Goal: Information Seeking & Learning: Learn about a topic

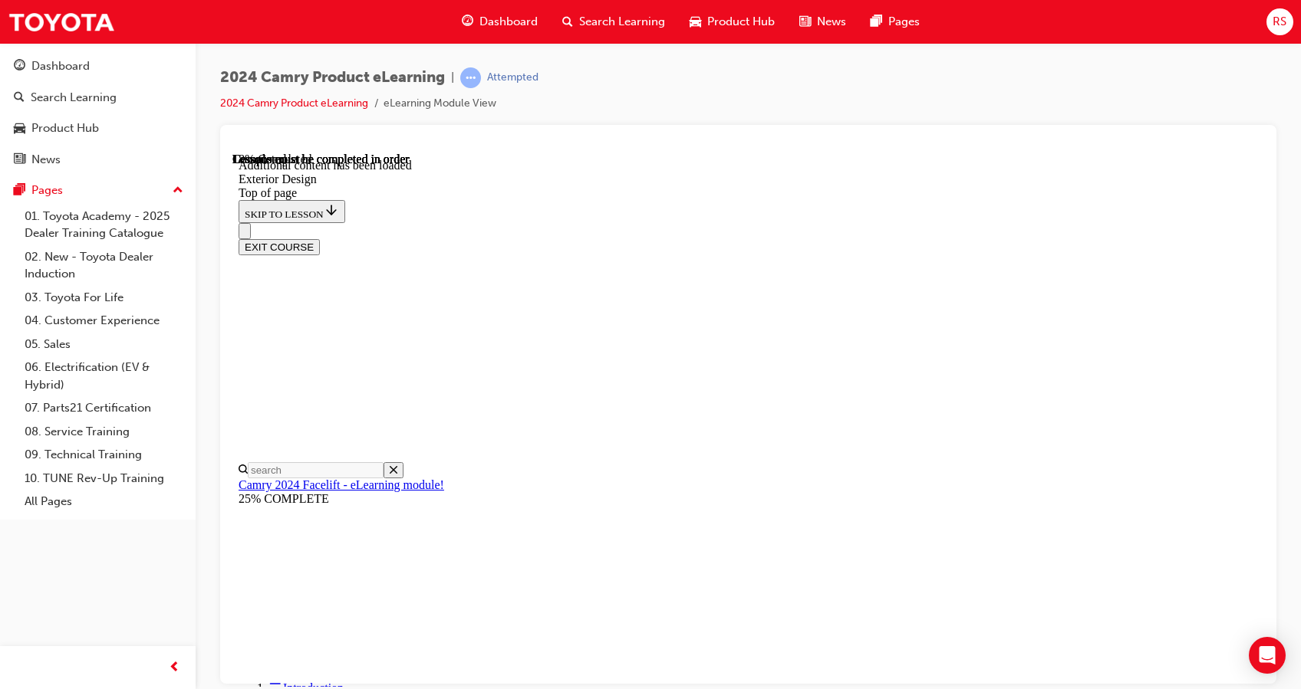
scroll to position [534, 0]
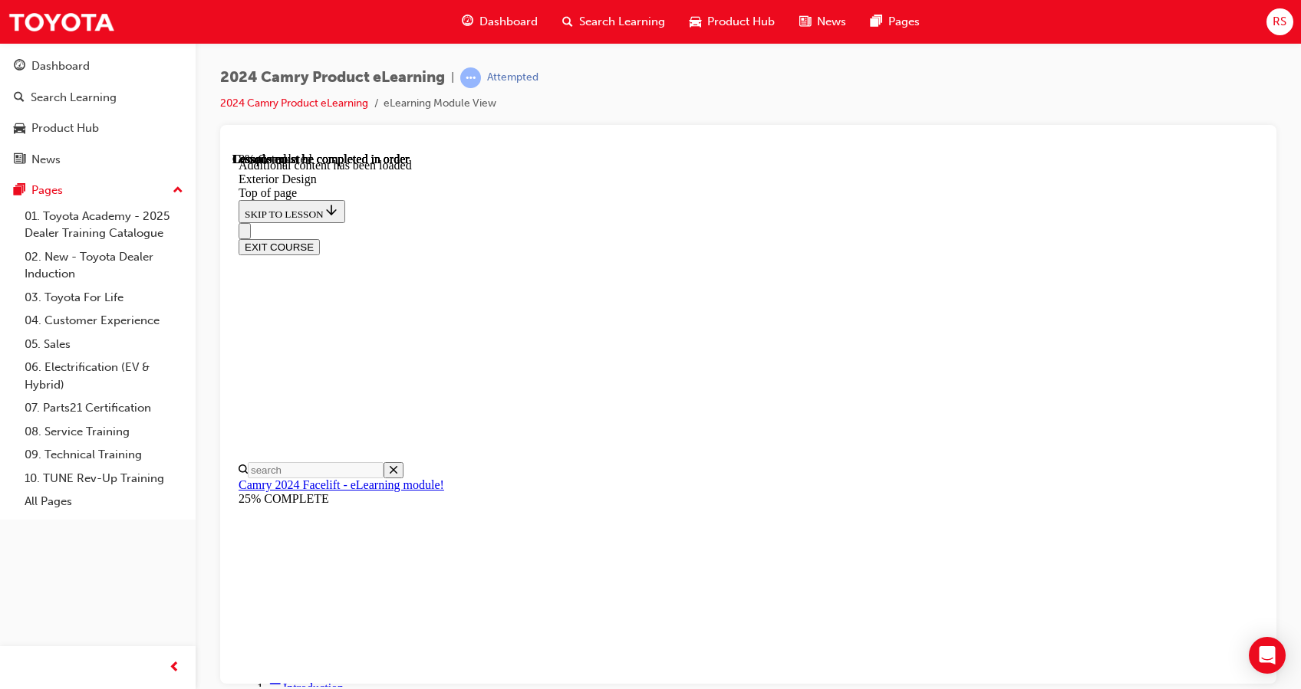
scroll to position [442, 0]
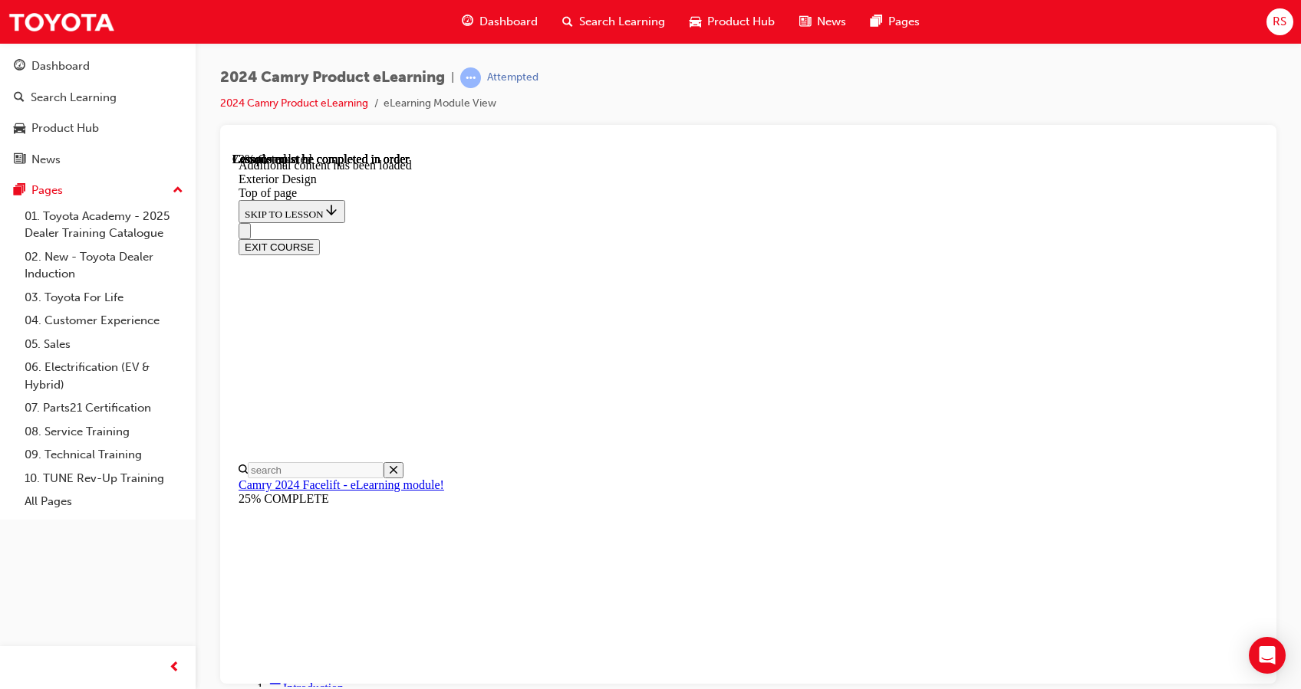
scroll to position [360, 0]
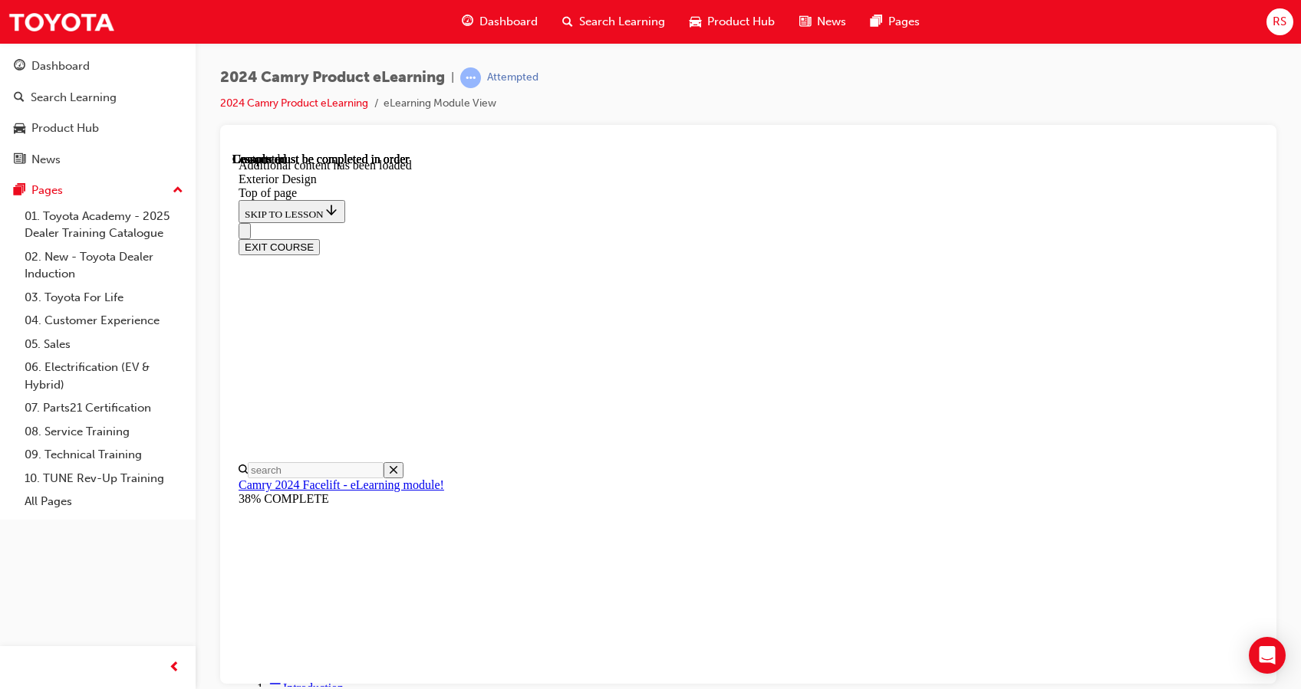
scroll to position [2682, 0]
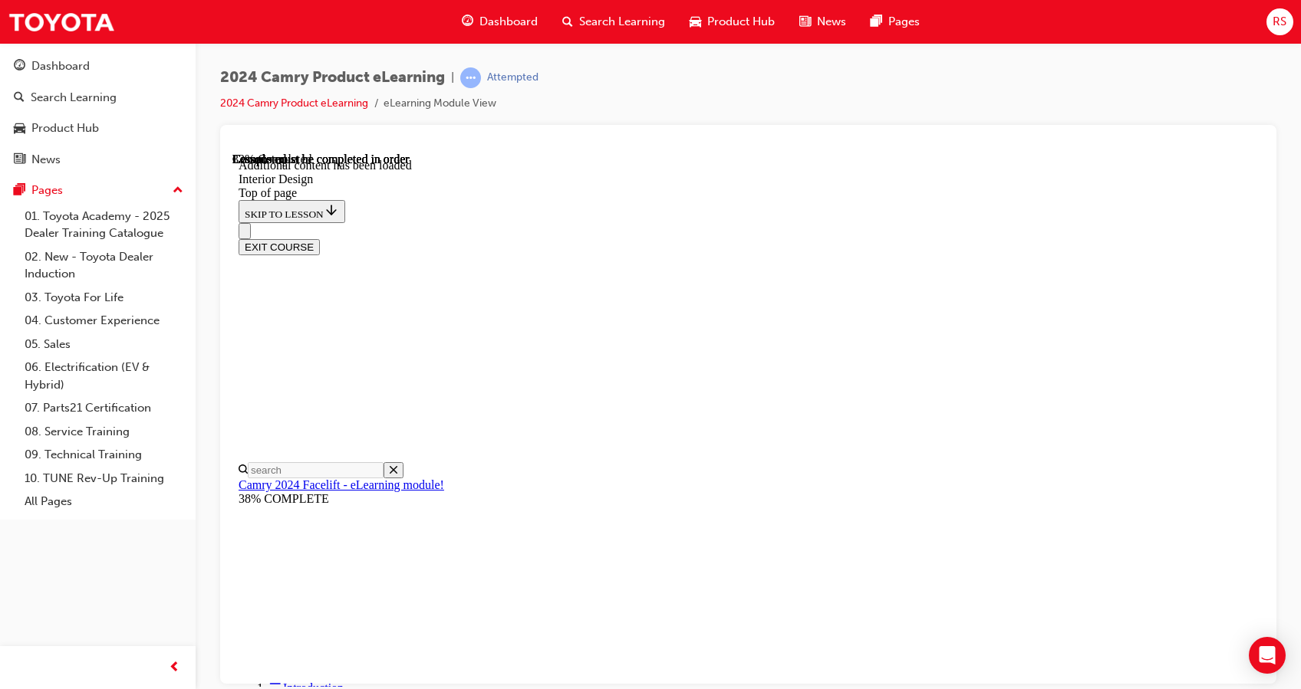
scroll to position [616, 0]
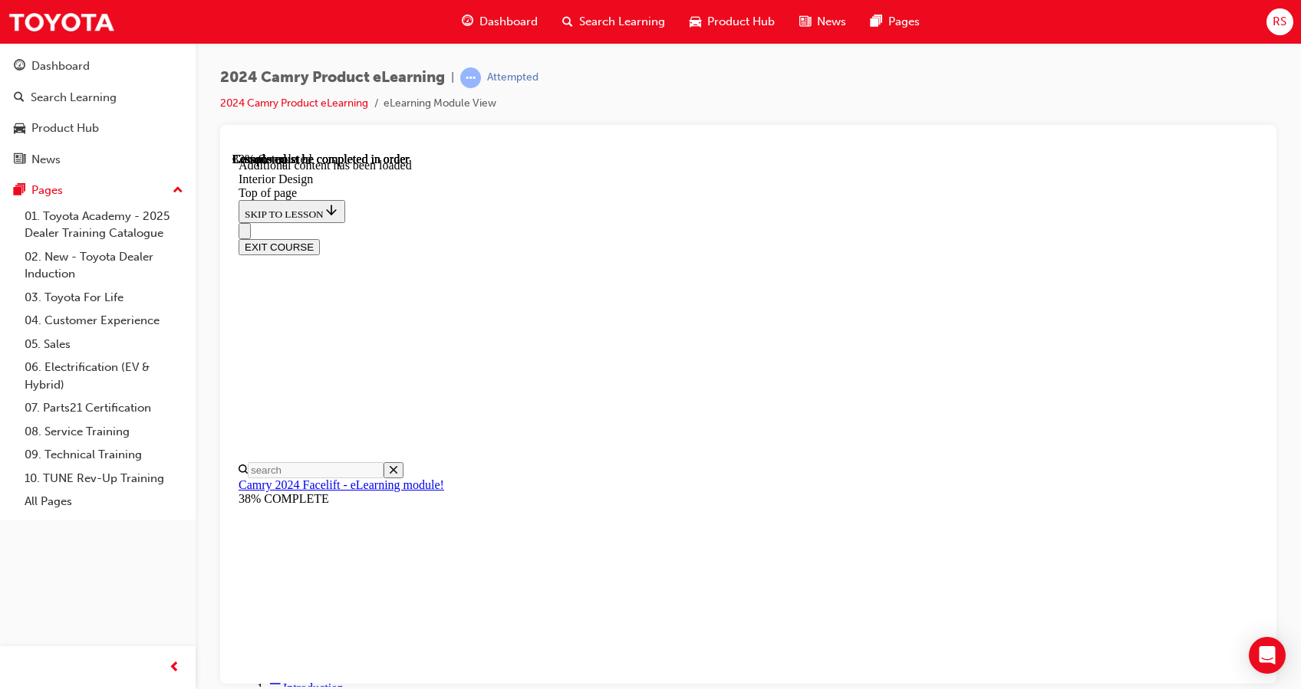
click at [1066, 222] on div "EXIT COURSE" at bounding box center [739, 238] width 1003 height 32
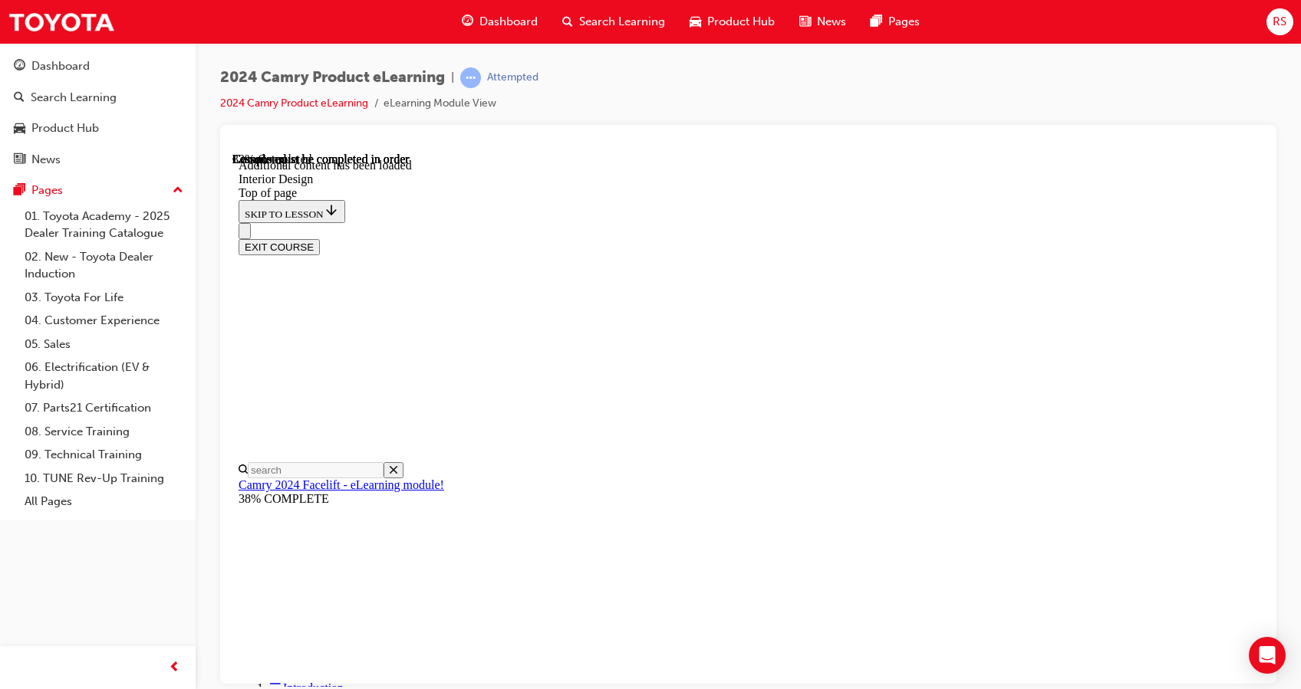
drag, startPoint x: 608, startPoint y: 284, endPoint x: 816, endPoint y: 310, distance: 209.3
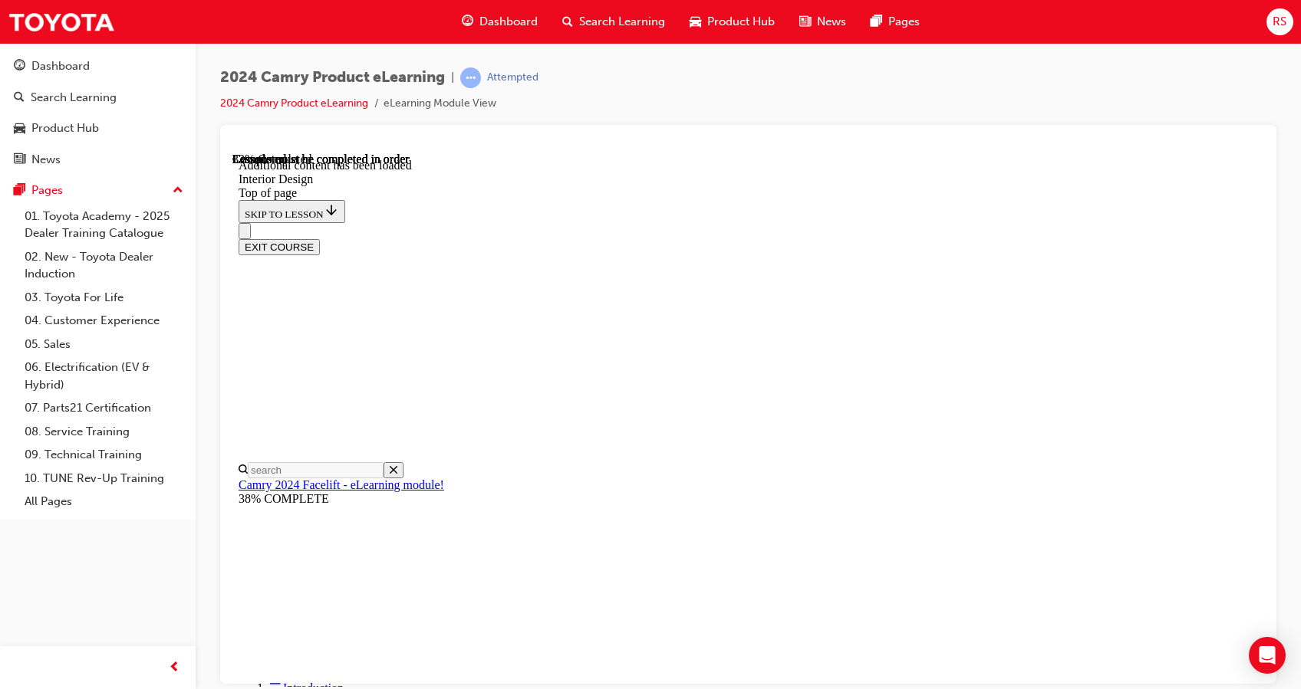
drag, startPoint x: 816, startPoint y: 310, endPoint x: 745, endPoint y: 219, distance: 115.2
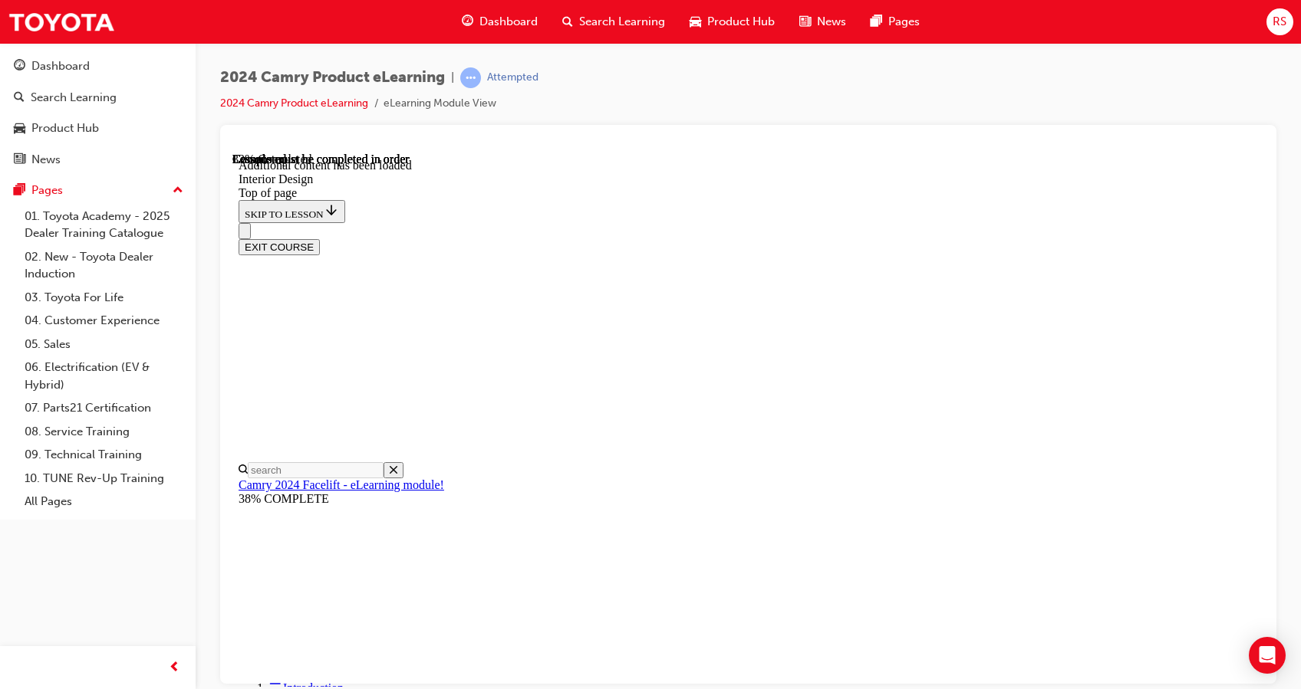
click at [959, 222] on div "EXIT COURSE" at bounding box center [739, 238] width 1003 height 32
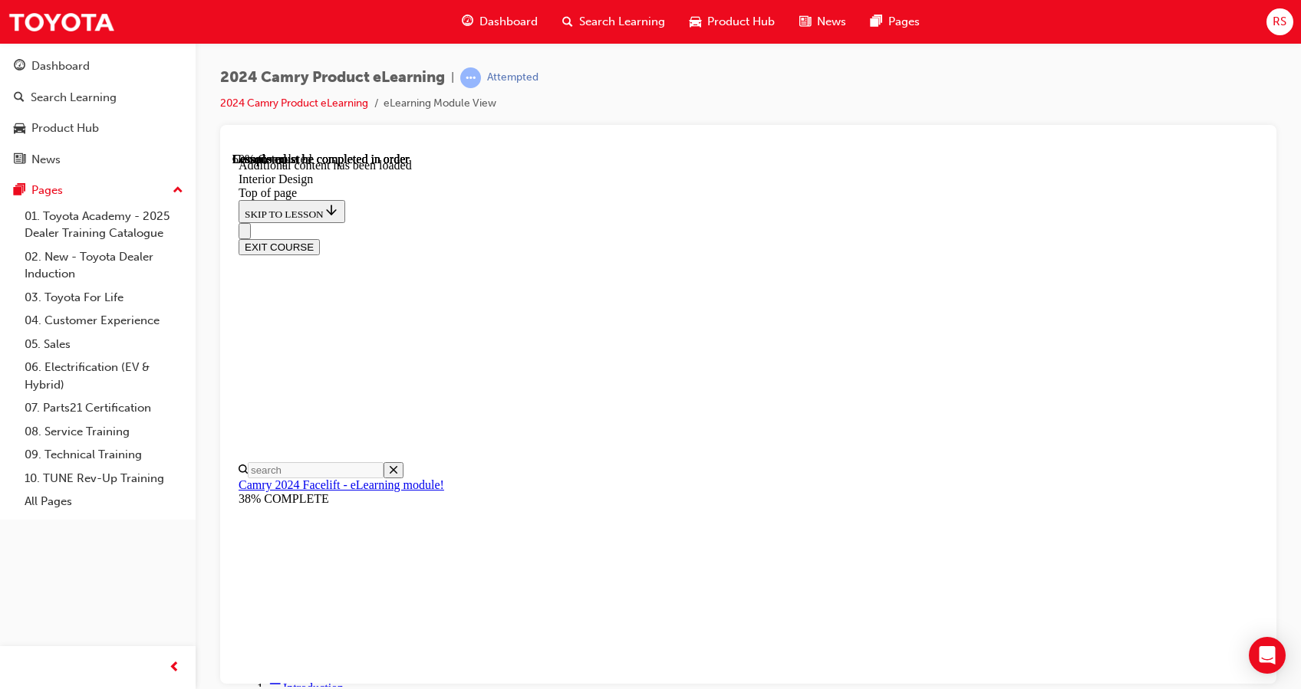
scroll to position [0, 0]
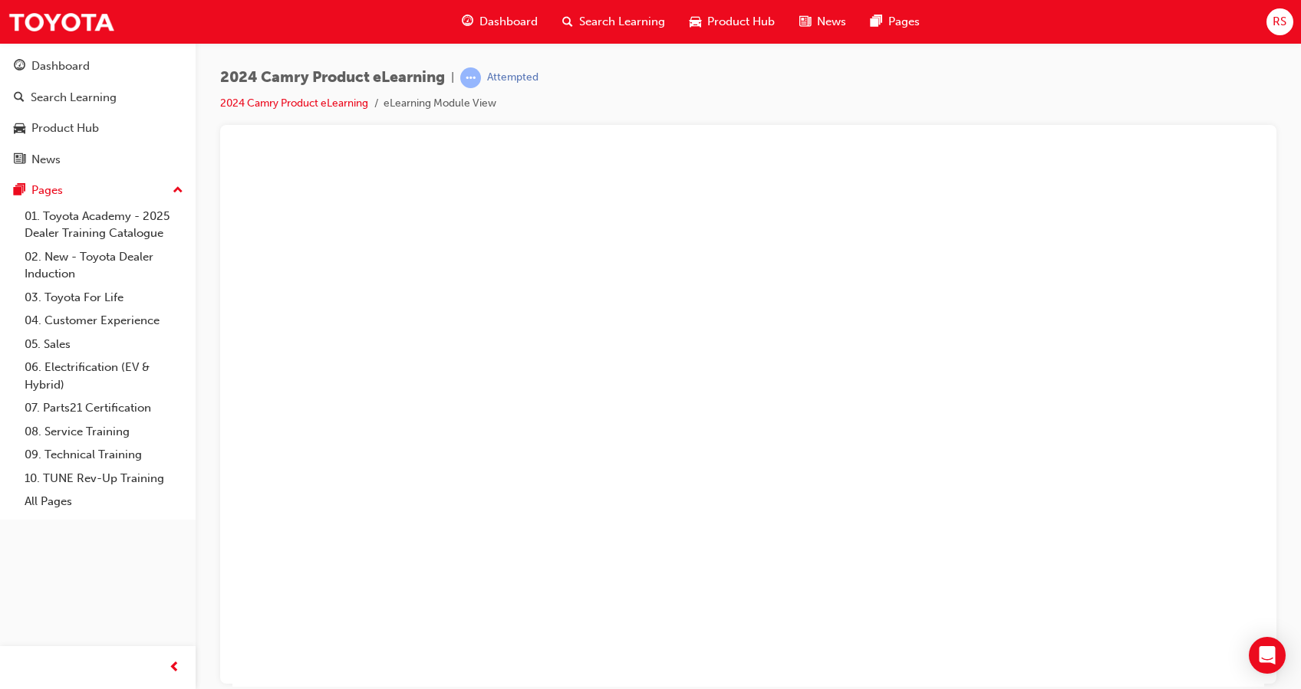
click at [868, 515] on button "Unzoom image" at bounding box center [747, 419] width 1031 height 534
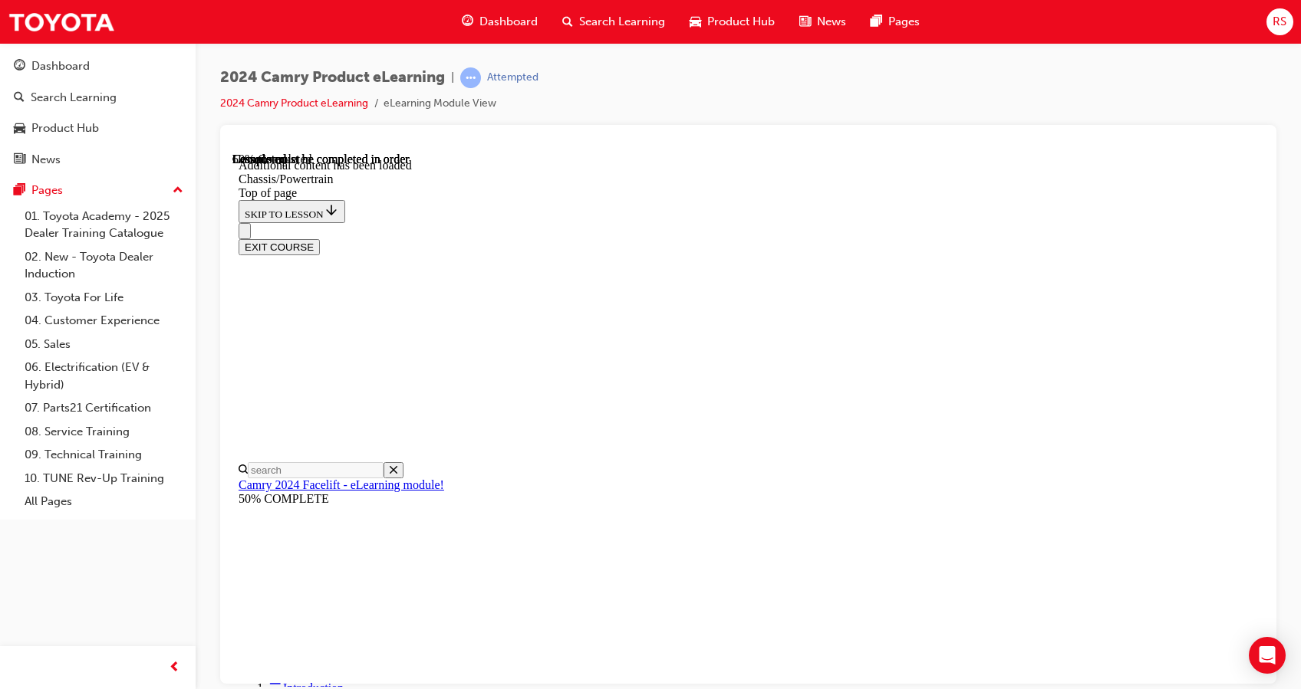
scroll to position [1748, 0]
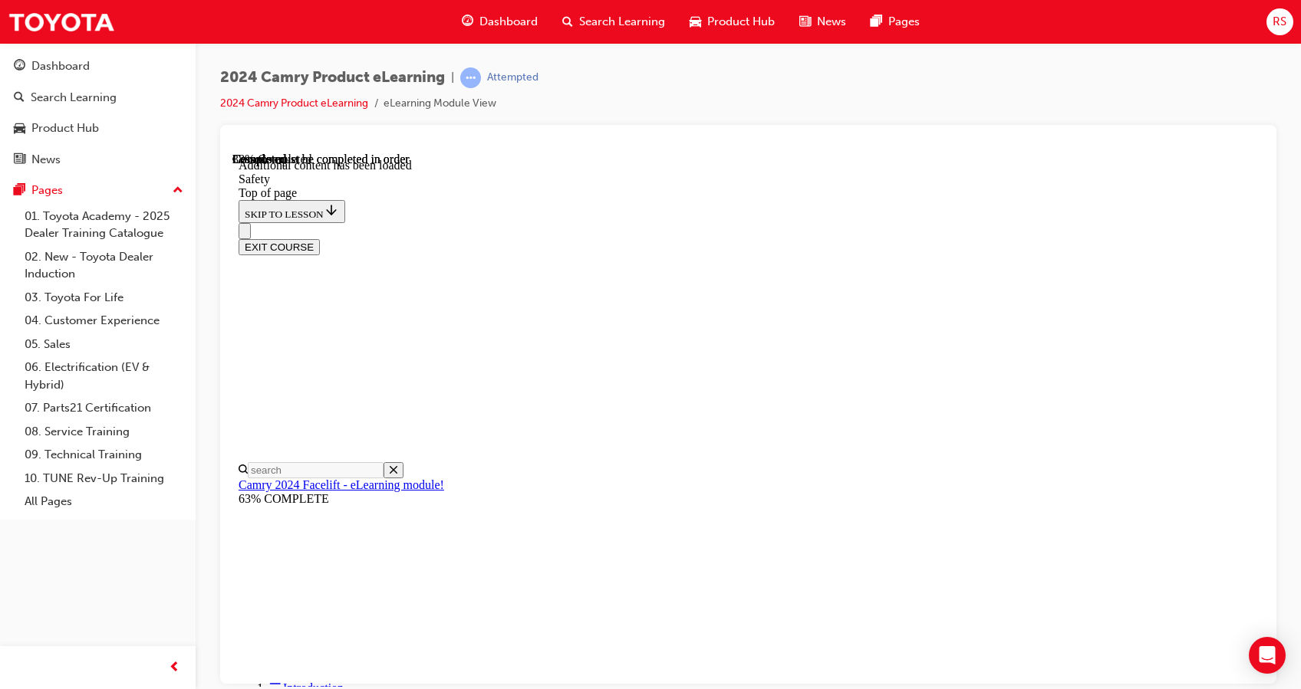
scroll to position [1025, 0]
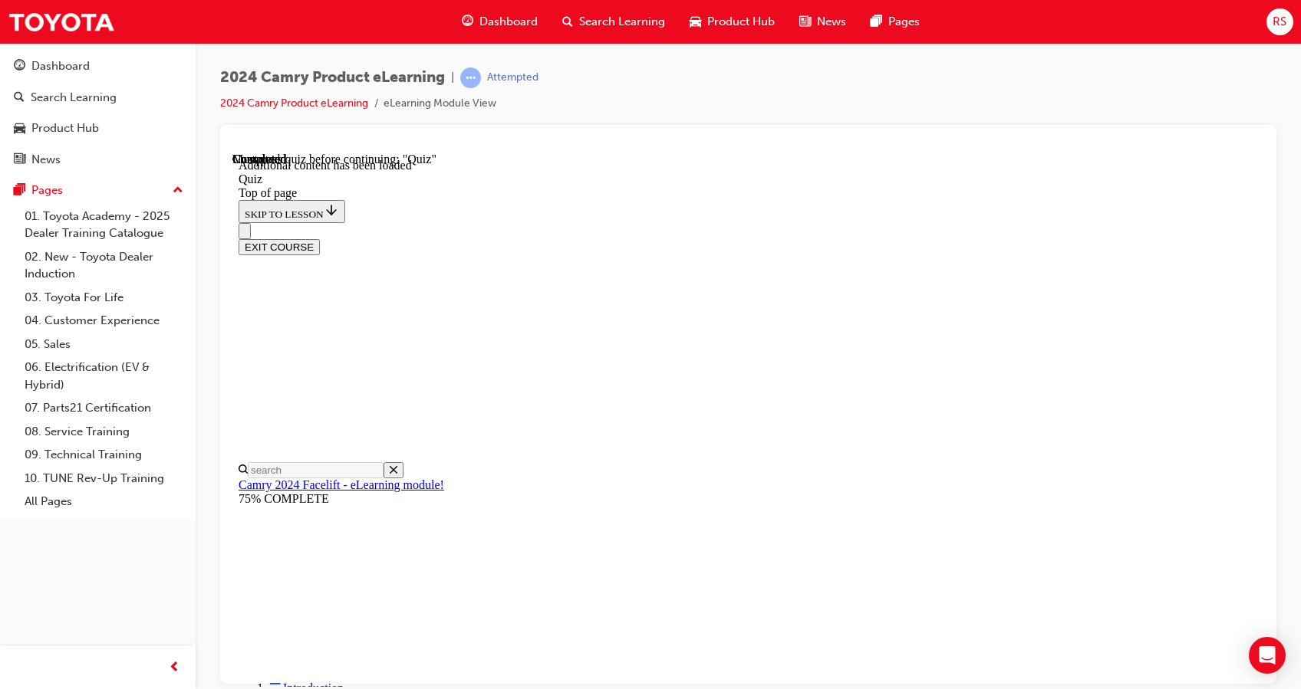
scroll to position [189, 0]
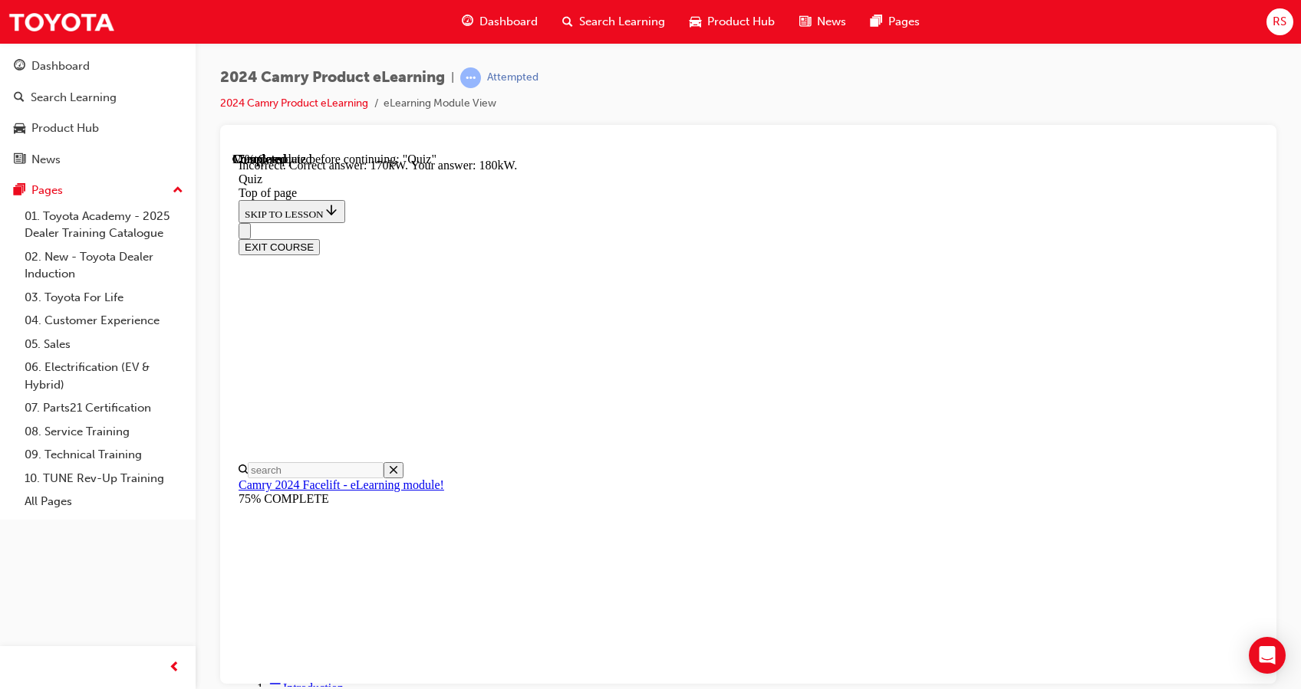
scroll to position [47, 0]
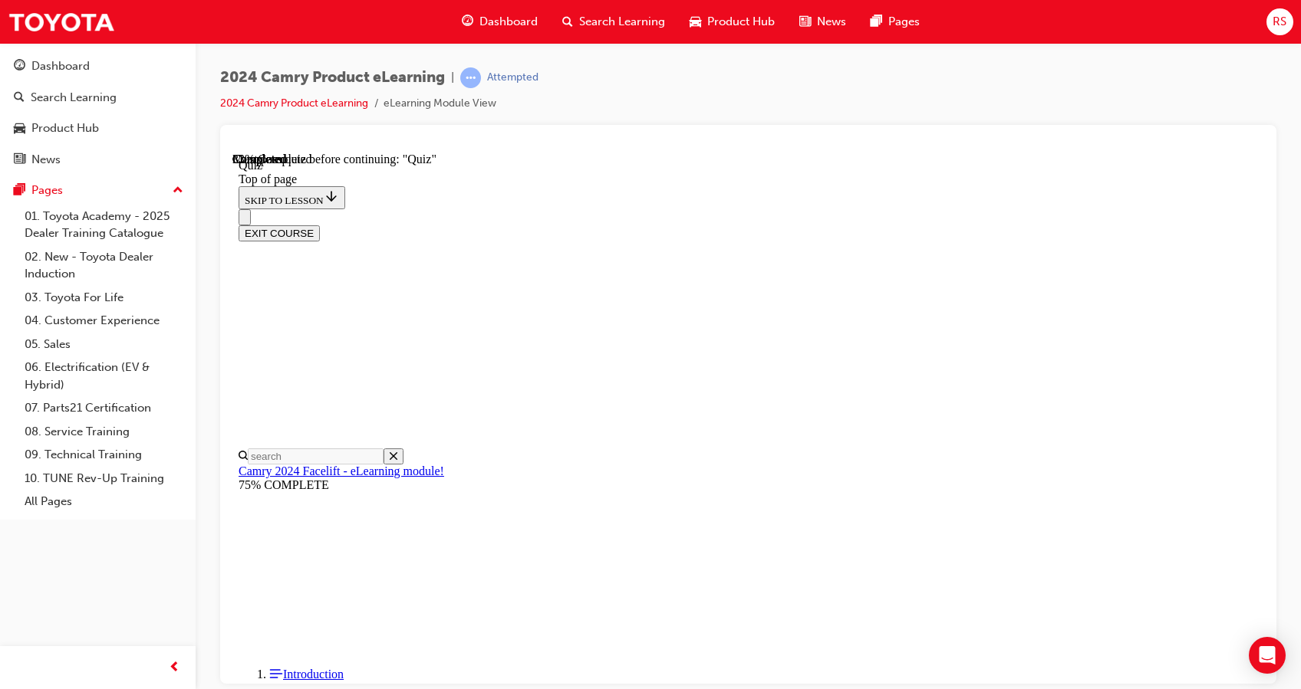
scroll to position [313, 0]
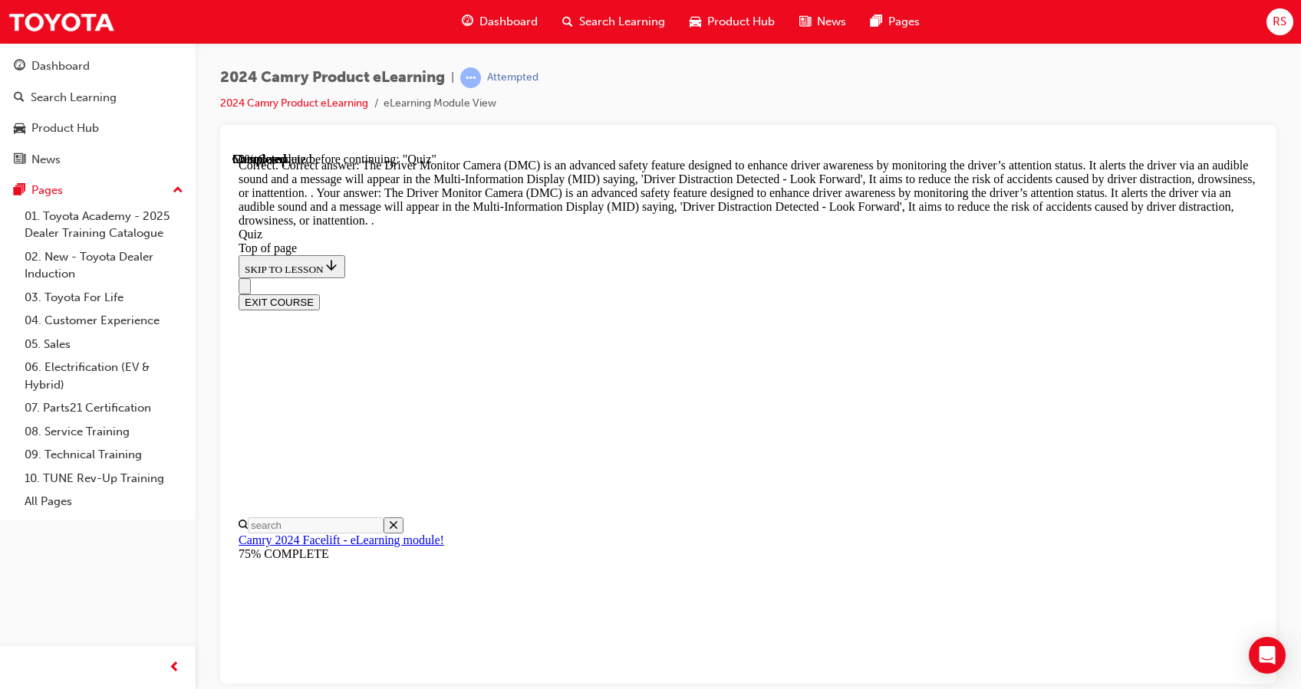
scroll to position [544, 0]
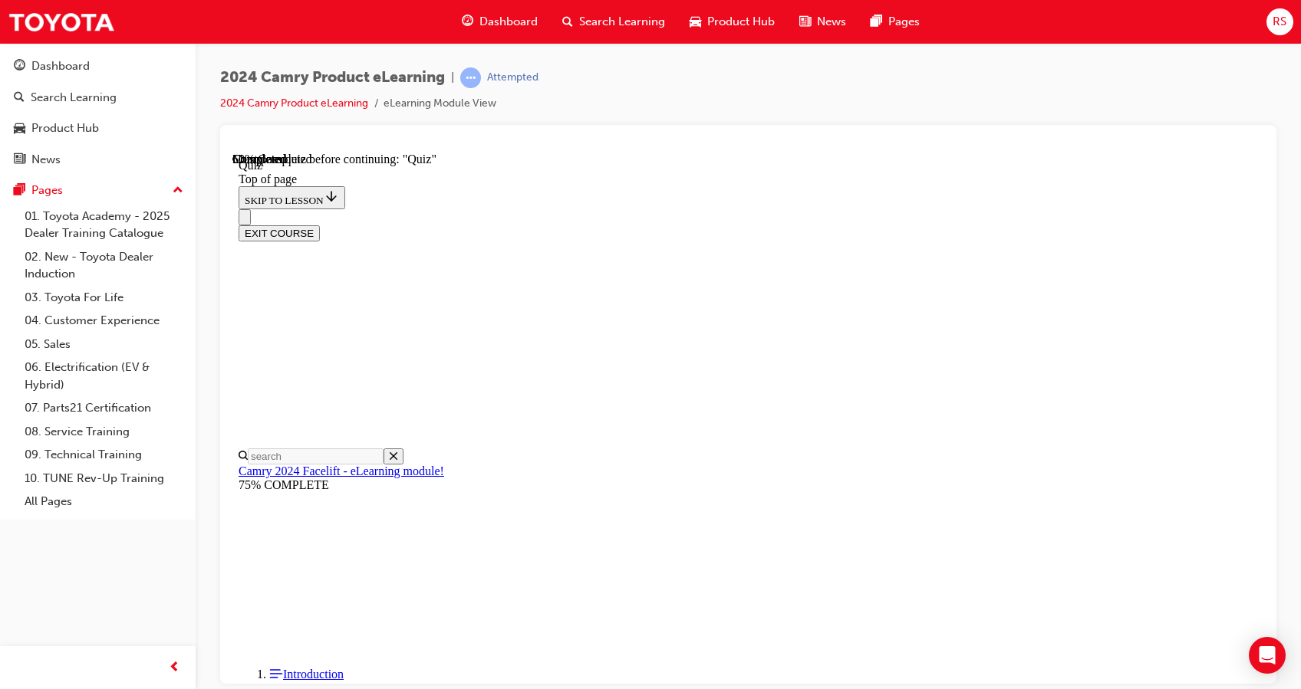
drag, startPoint x: 609, startPoint y: 380, endPoint x: 732, endPoint y: 390, distance: 123.1
drag, startPoint x: 732, startPoint y: 390, endPoint x: 737, endPoint y: 400, distance: 11.3
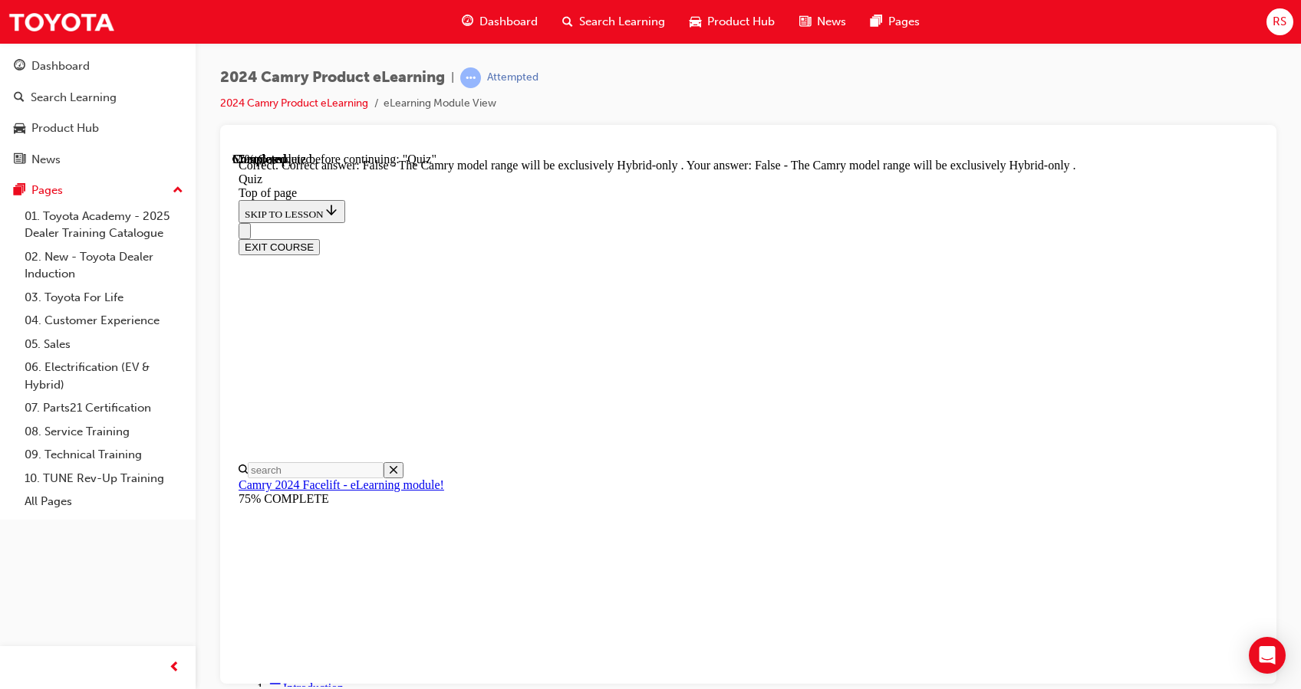
scroll to position [210, 0]
